Goal: Check status: Check status

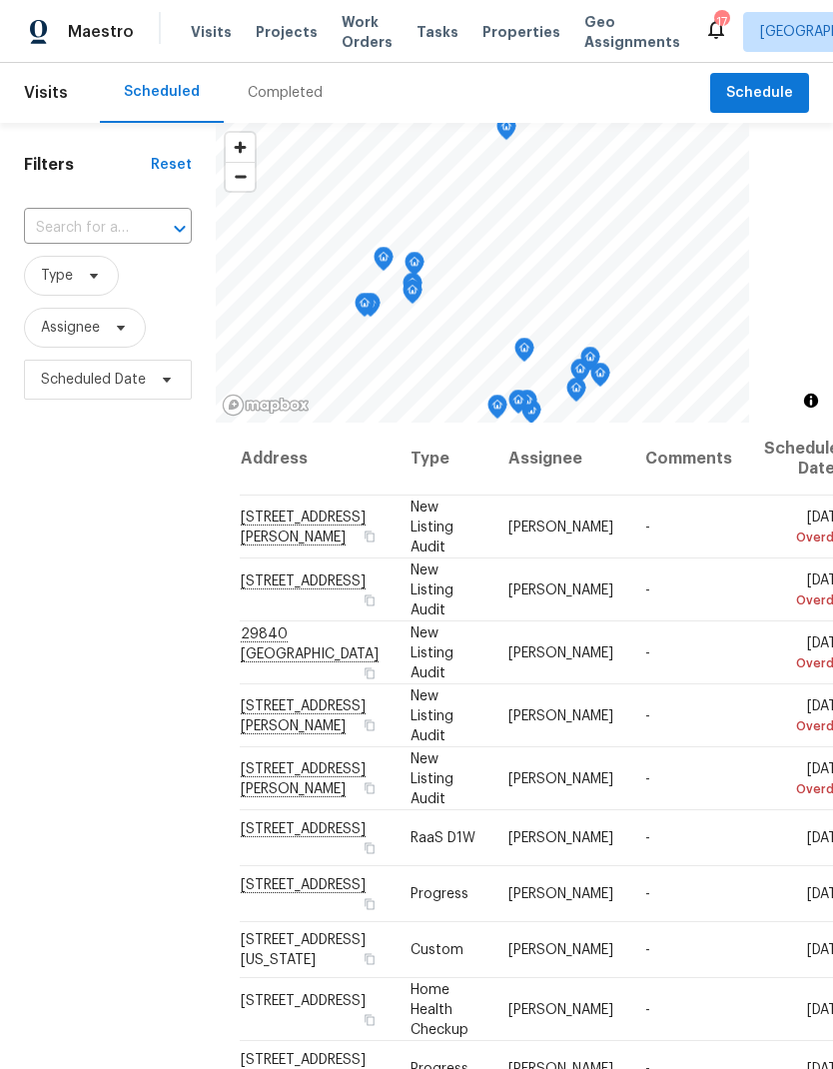
click at [275, 34] on span "Projects" at bounding box center [287, 32] width 62 height 20
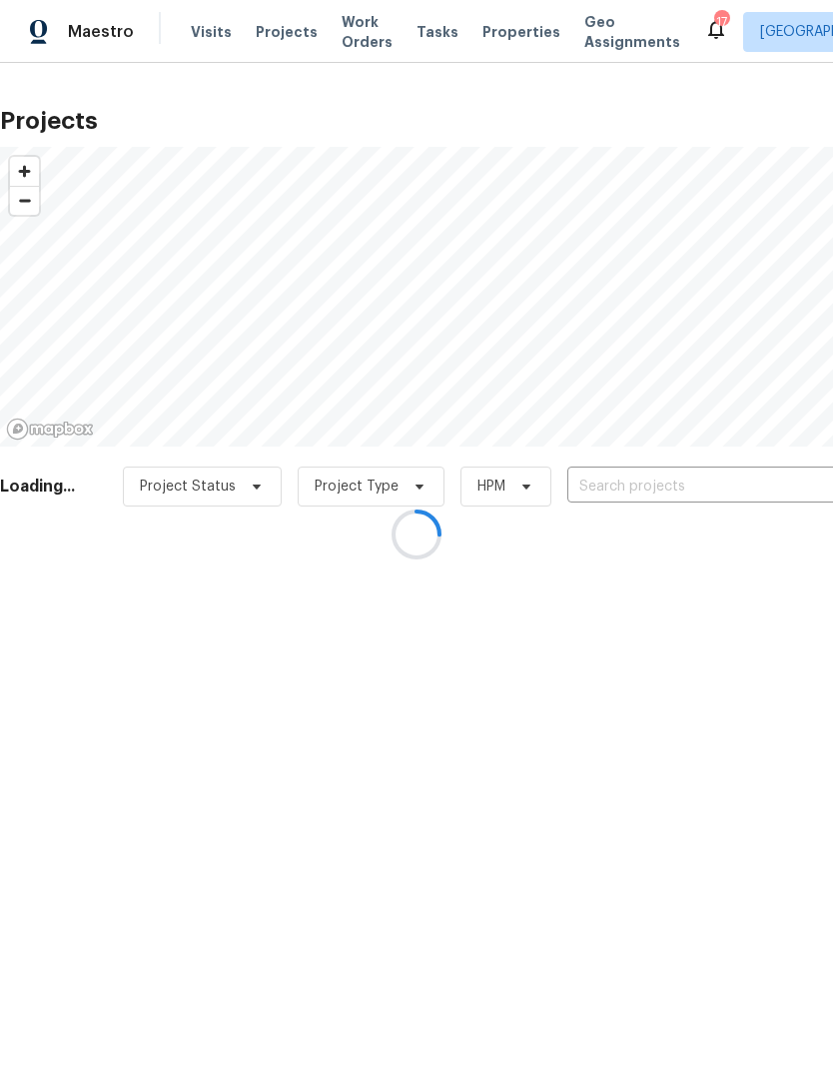
click at [722, 468] on div at bounding box center [416, 534] width 833 height 1069
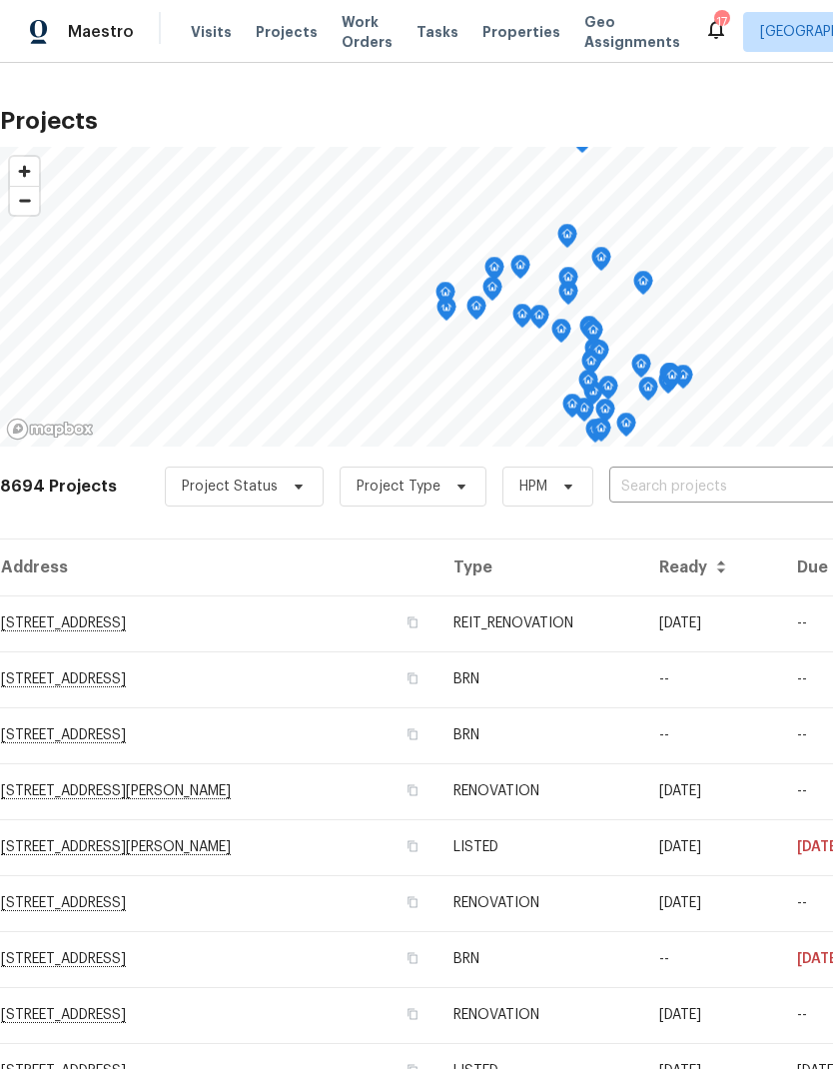
click at [727, 477] on input "text" at bounding box center [723, 486] width 229 height 31
type input "25802"
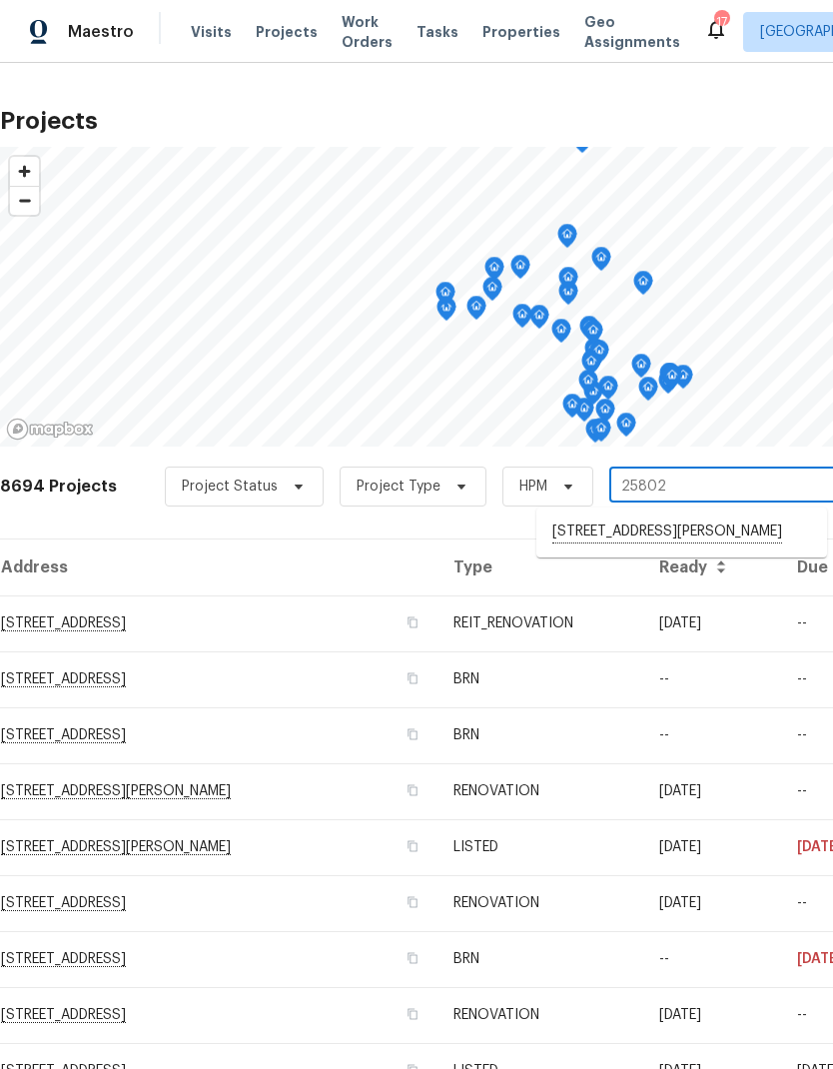
click at [724, 536] on li "[STREET_ADDRESS][PERSON_NAME]" at bounding box center [681, 532] width 291 height 34
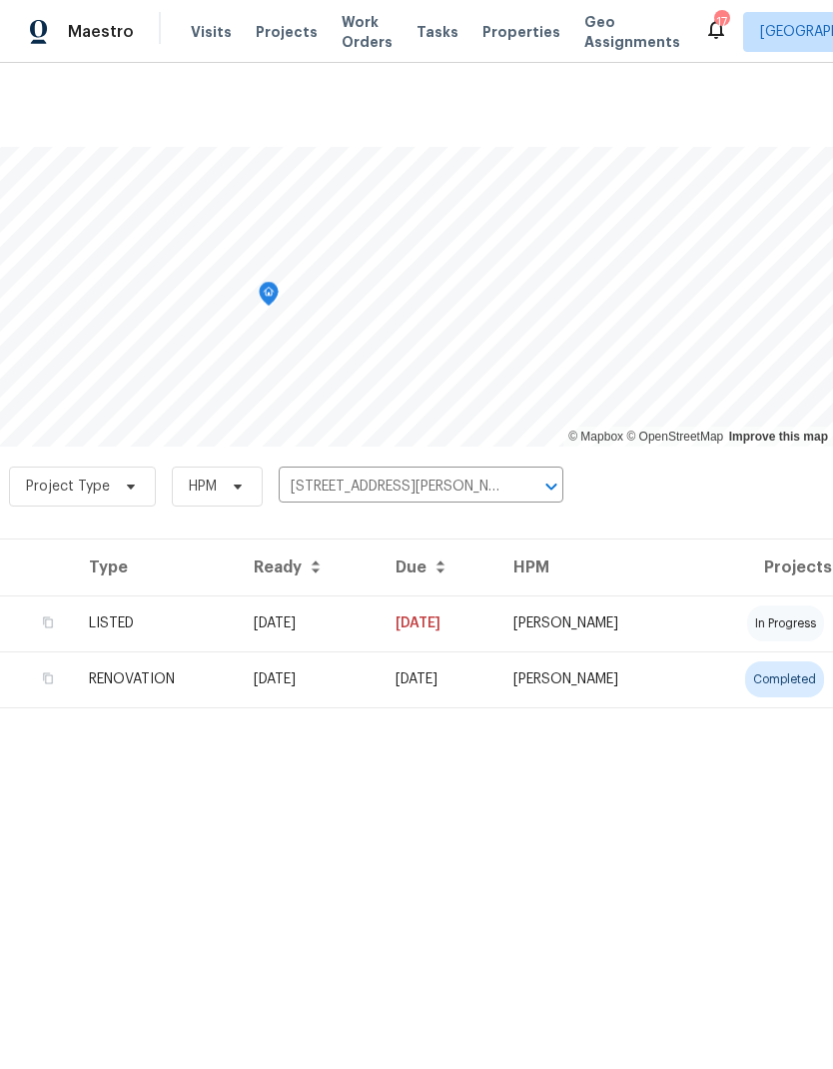
scroll to position [0, 296]
click at [718, 668] on td "completed" at bounding box center [760, 679] width 145 height 56
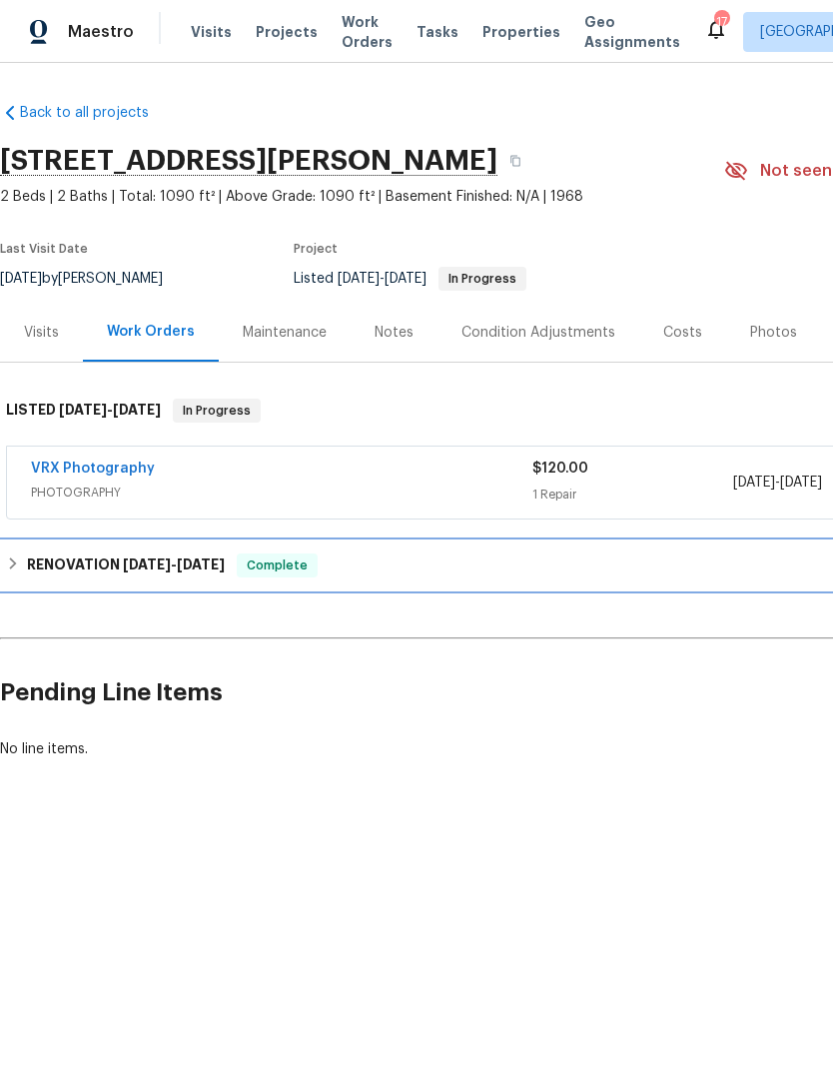
click at [130, 567] on span "[DATE]" at bounding box center [147, 564] width 48 height 14
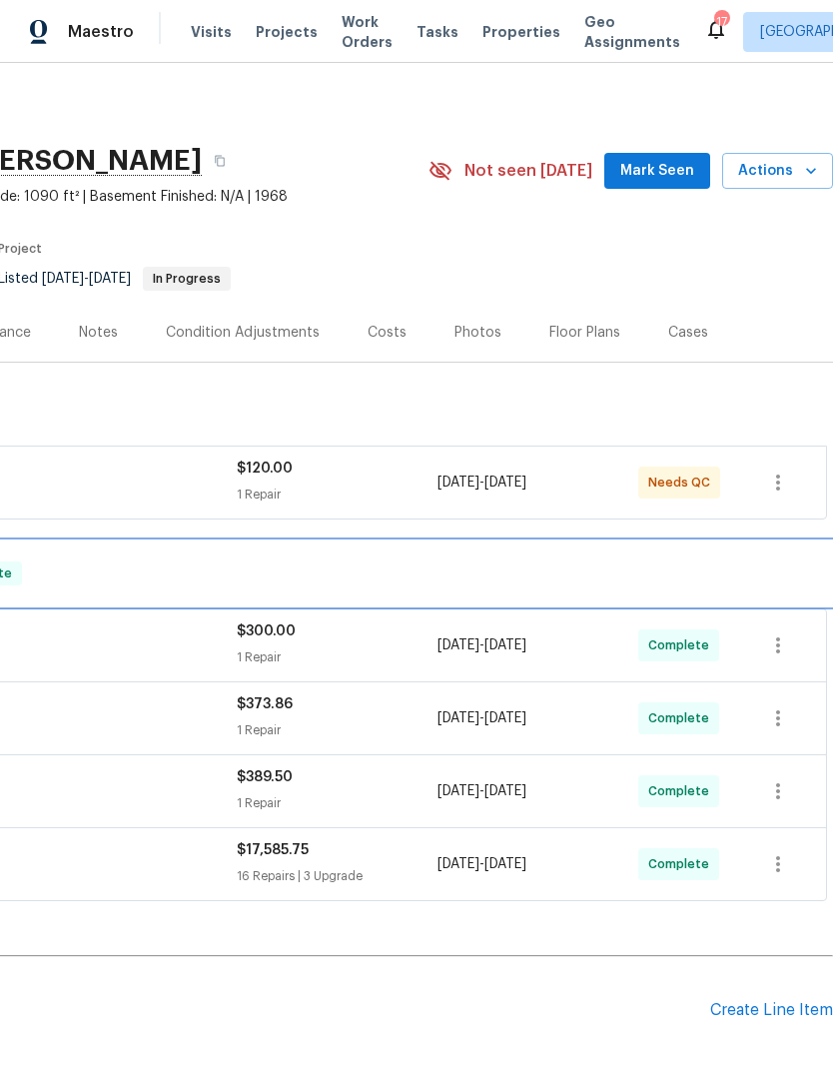
scroll to position [0, 296]
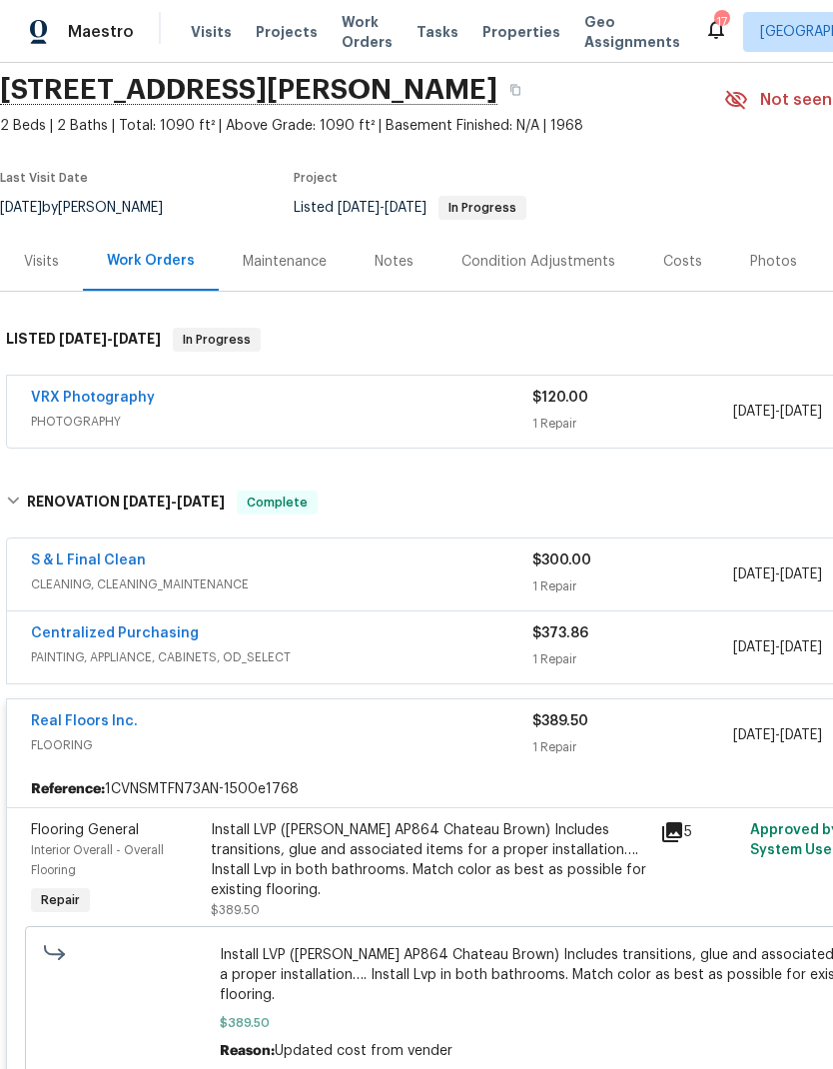
scroll to position [71, 0]
click at [62, 723] on link "Real Floors Inc." at bounding box center [84, 721] width 107 height 14
